Goal: Communication & Community: Ask a question

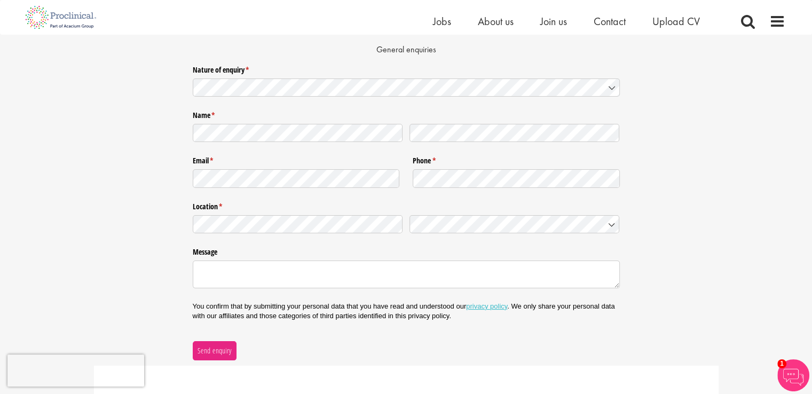
scroll to position [110, 0]
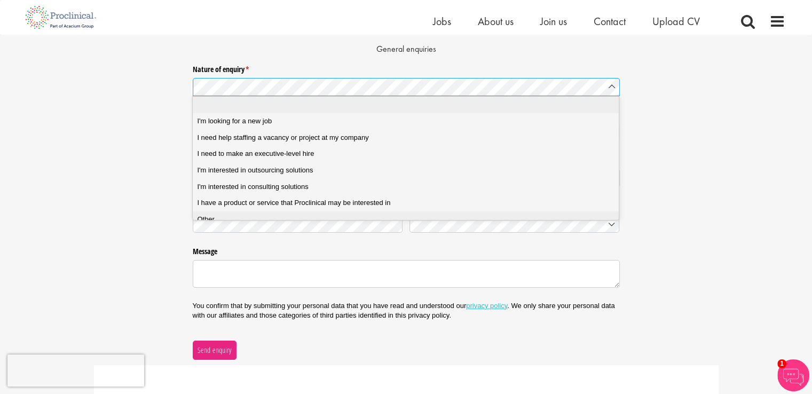
click at [239, 215] on div "Other" at bounding box center [409, 220] width 425 height 10
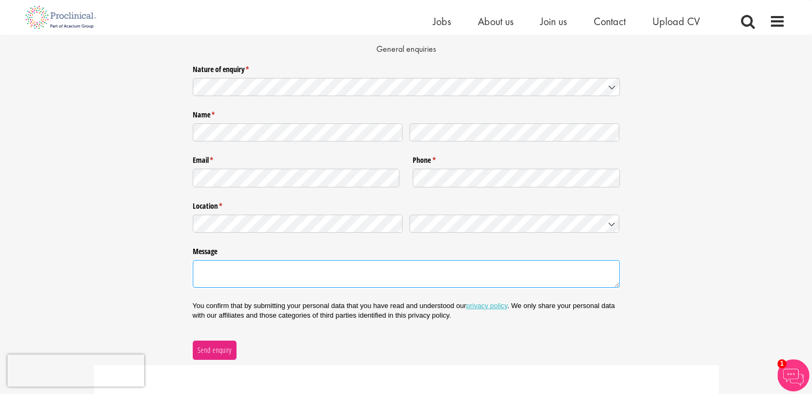
click at [349, 277] on textarea "Message" at bounding box center [406, 274] width 427 height 28
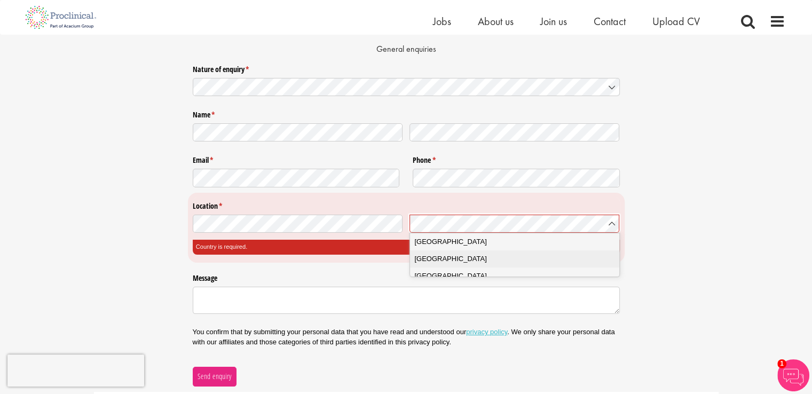
click at [451, 255] on span "United Kingdom" at bounding box center [450, 259] width 72 height 11
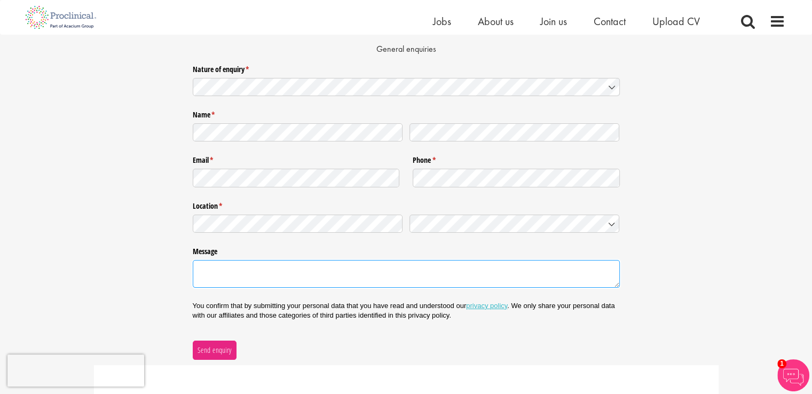
click at [343, 276] on textarea "Message" at bounding box center [406, 274] width 427 height 28
click at [355, 279] on textarea "Message" at bounding box center [406, 274] width 427 height 28
paste textarea "I am writing to follow up on the resume I recently submitted on your online por…"
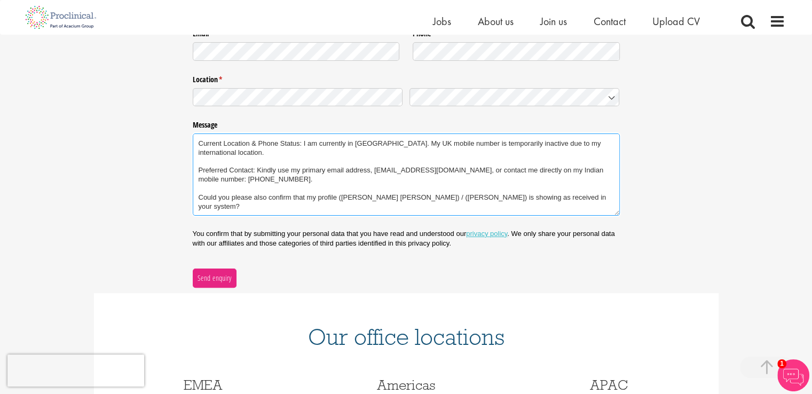
scroll to position [238, 0]
type textarea "I am writing to follow up on the resume I recently submitted on your online por…"
click at [211, 277] on span "Send enquiry" at bounding box center [214, 278] width 35 height 12
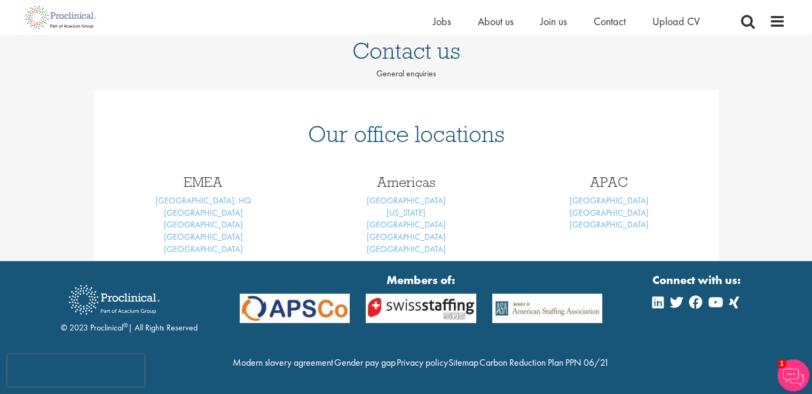
scroll to position [119, 0]
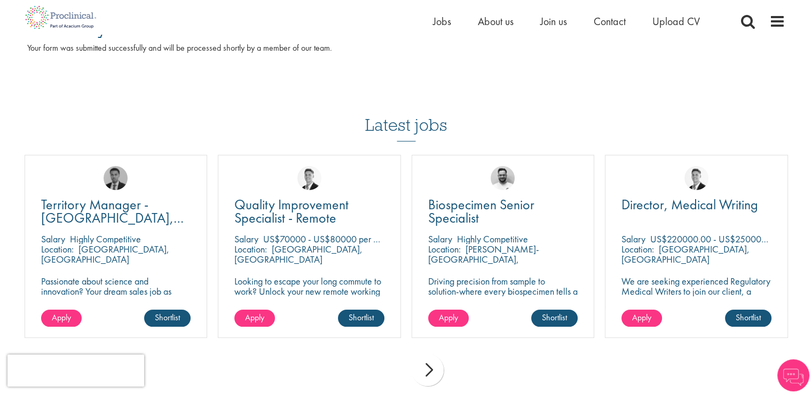
scroll to position [152, 0]
